Goal: Task Accomplishment & Management: Complete application form

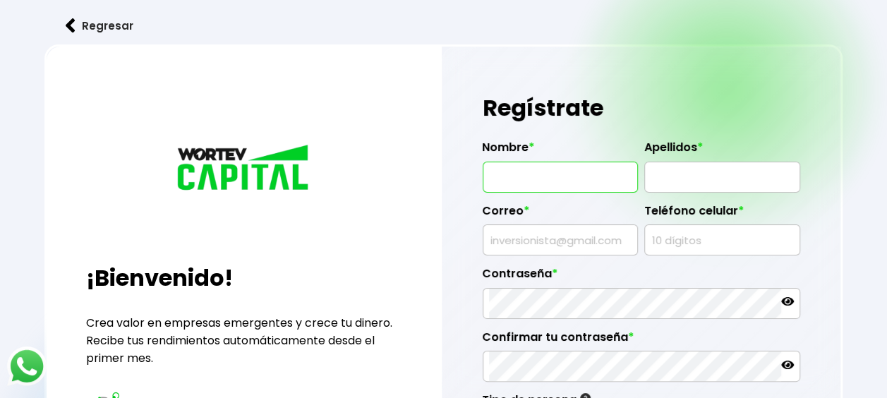
click at [557, 181] on input "text" at bounding box center [560, 177] width 143 height 30
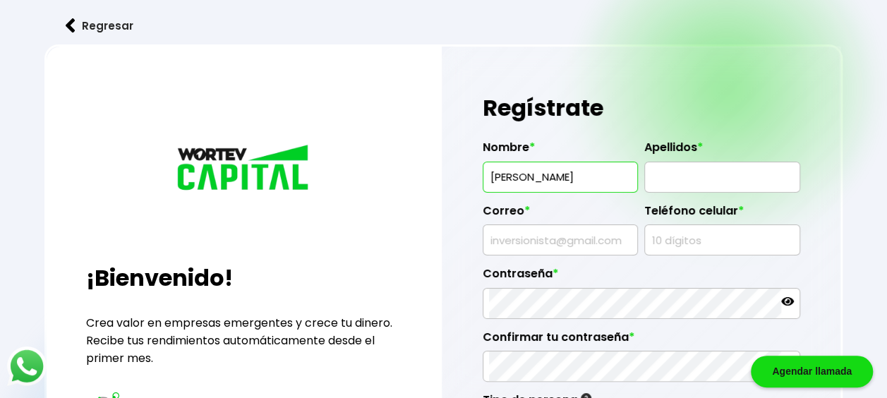
type input "[PERSON_NAME]"
click at [540, 241] on input "text" at bounding box center [560, 240] width 143 height 30
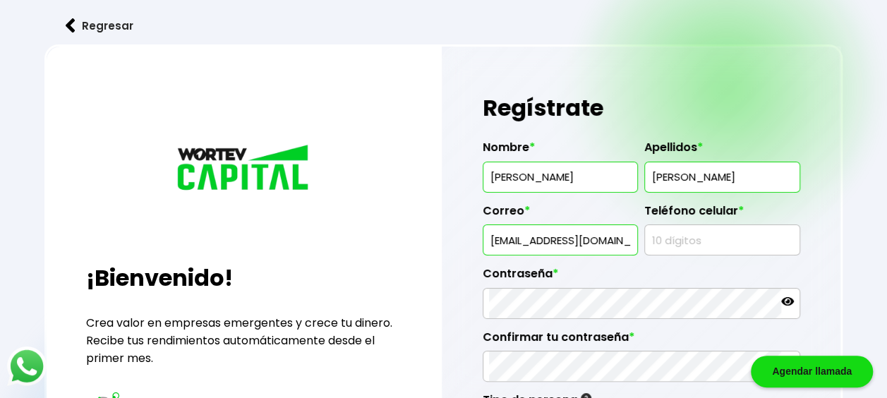
type input "[EMAIL_ADDRESS][DOMAIN_NAME]"
click at [697, 241] on input "text" at bounding box center [721, 240] width 143 height 30
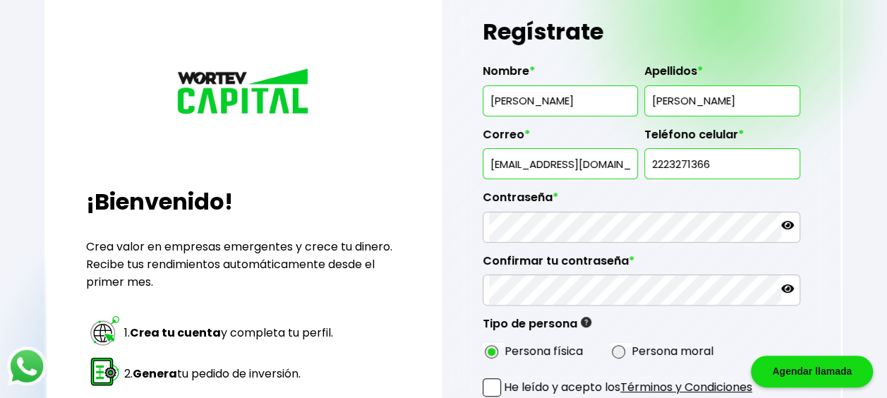
scroll to position [141, 0]
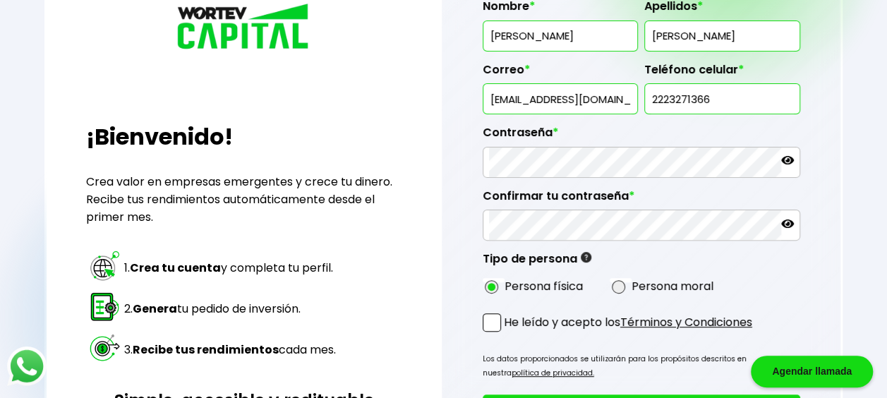
type input "2223271366"
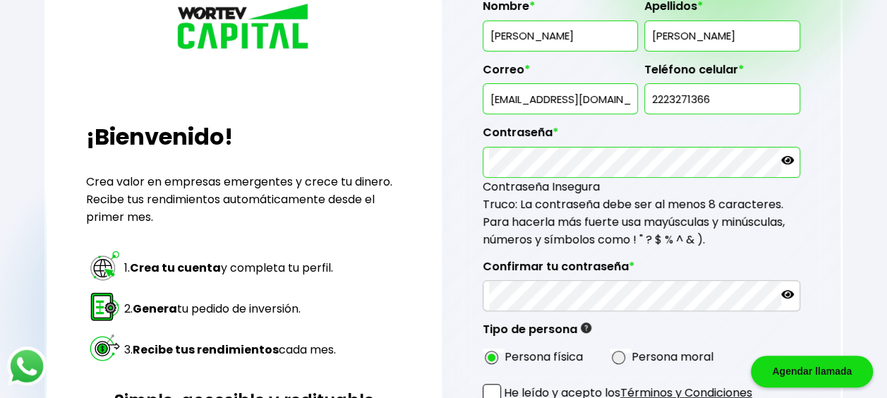
click at [787, 159] on icon at bounding box center [787, 160] width 13 height 8
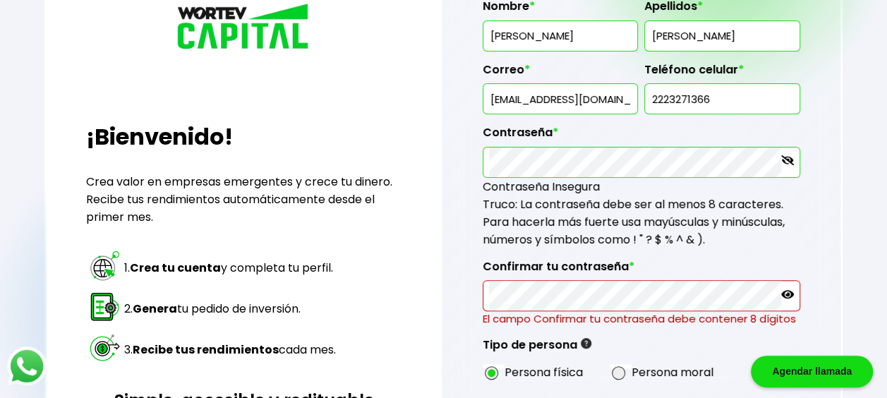
click at [787, 290] on icon at bounding box center [787, 294] width 13 height 13
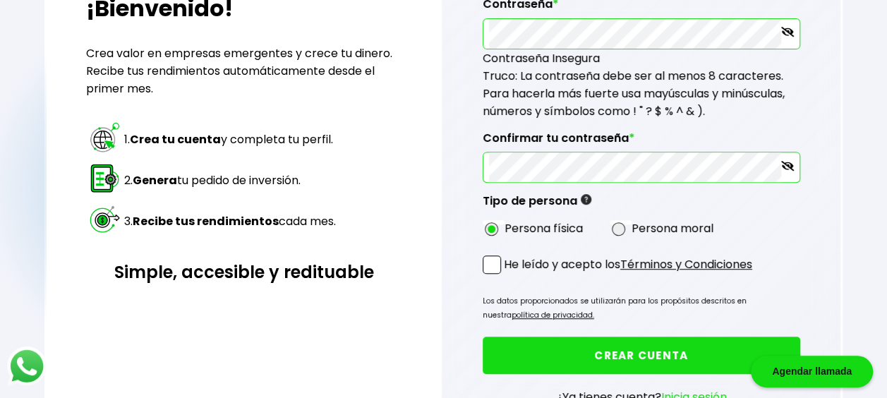
scroll to position [282, 0]
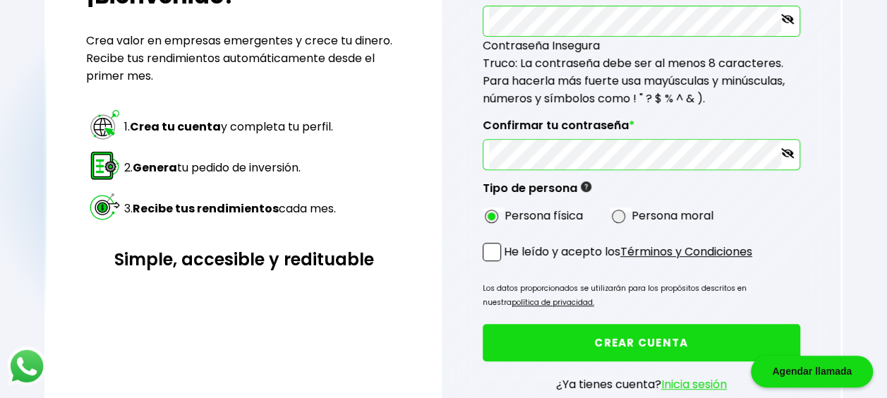
click at [497, 243] on span at bounding box center [492, 252] width 18 height 18
click at [507, 262] on input "He leído y acepto los Términos y Condiciones" at bounding box center [507, 262] width 0 height 0
click at [648, 333] on button "CREAR CUENTA" at bounding box center [641, 342] width 317 height 37
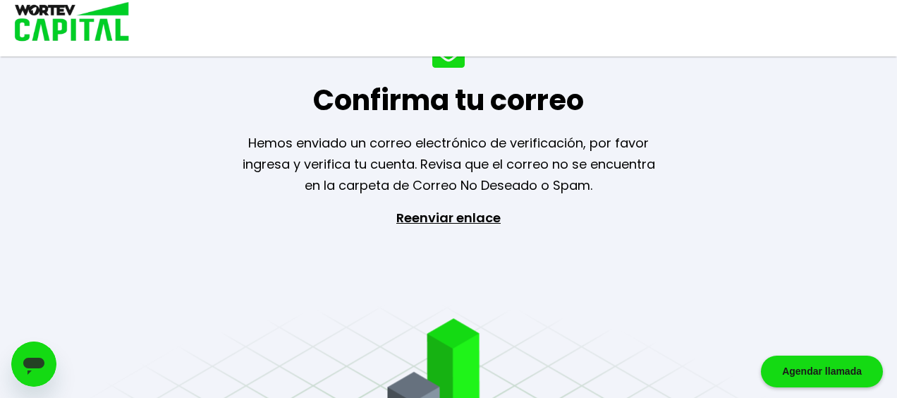
click at [734, 256] on div "Confirma tu correo Hemos enviado un correo electrónico de verificación, por fav…" at bounding box center [448, 199] width 897 height 398
